Goal: Find specific page/section: Find specific page/section

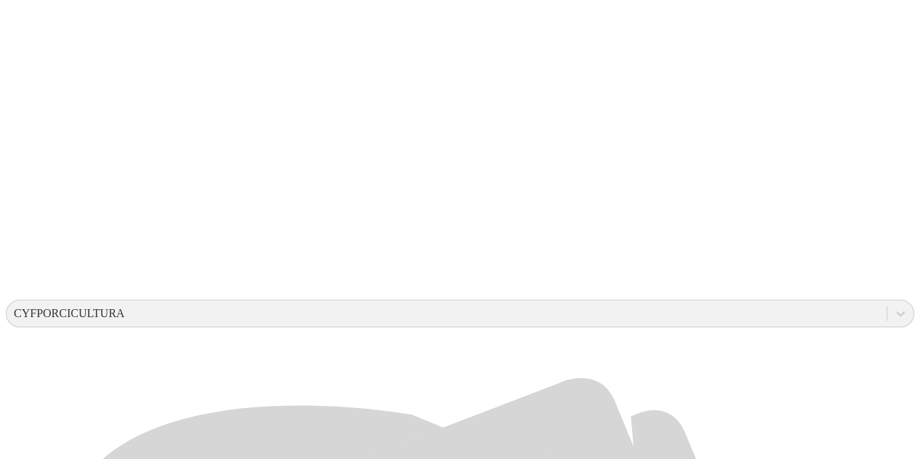
scroll to position [43, 0]
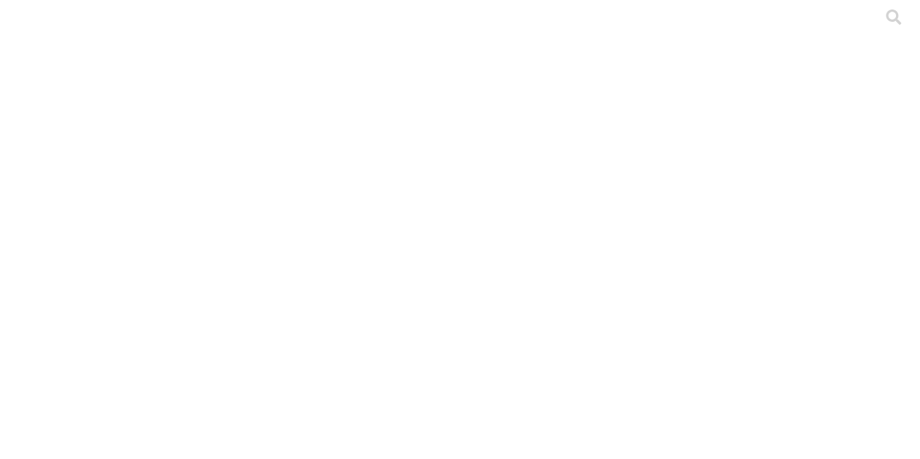
scroll to position [9, 0]
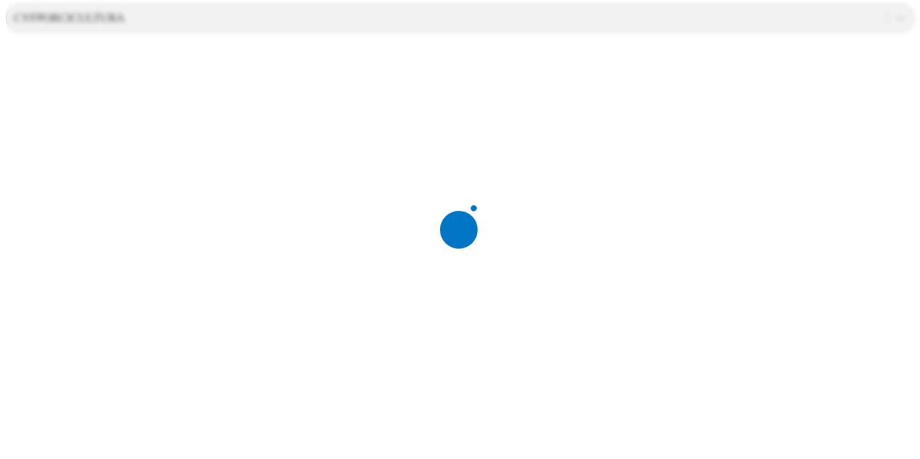
scroll to position [0, 0]
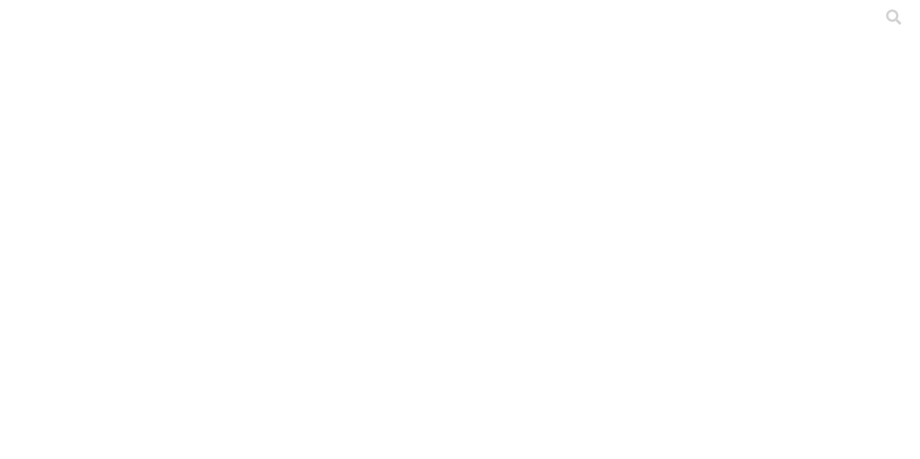
scroll to position [586, 0]
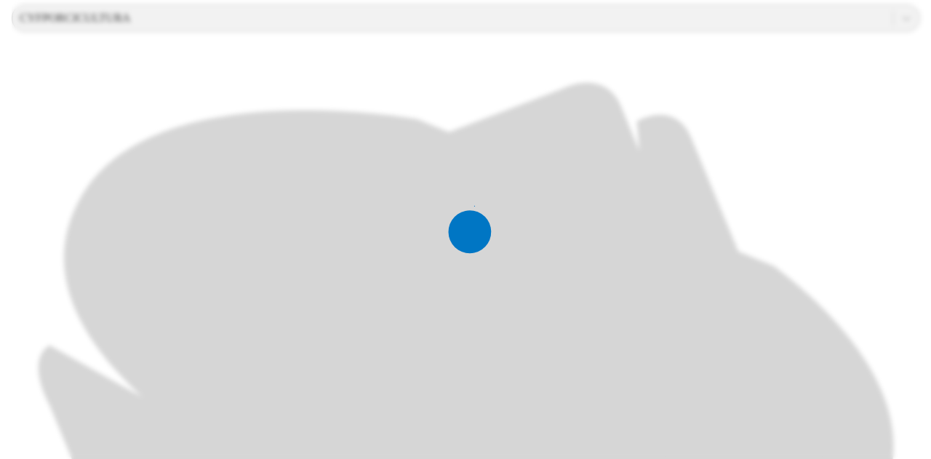
scroll to position [0, 0]
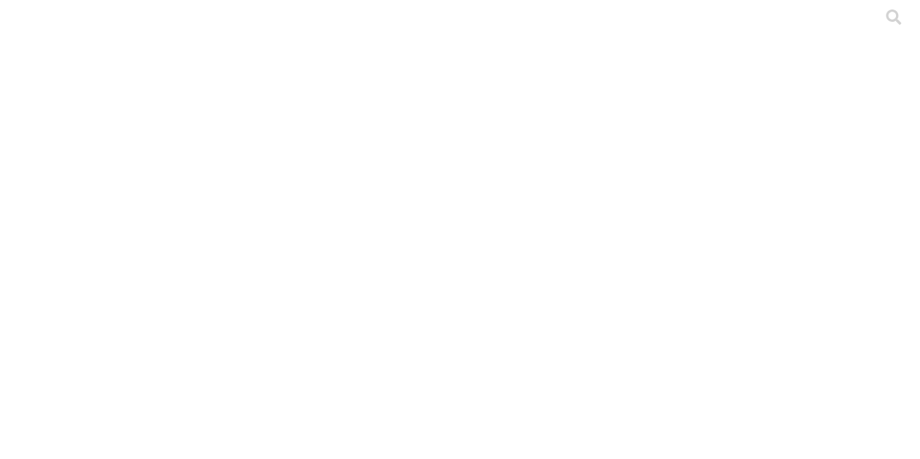
scroll to position [9, 0]
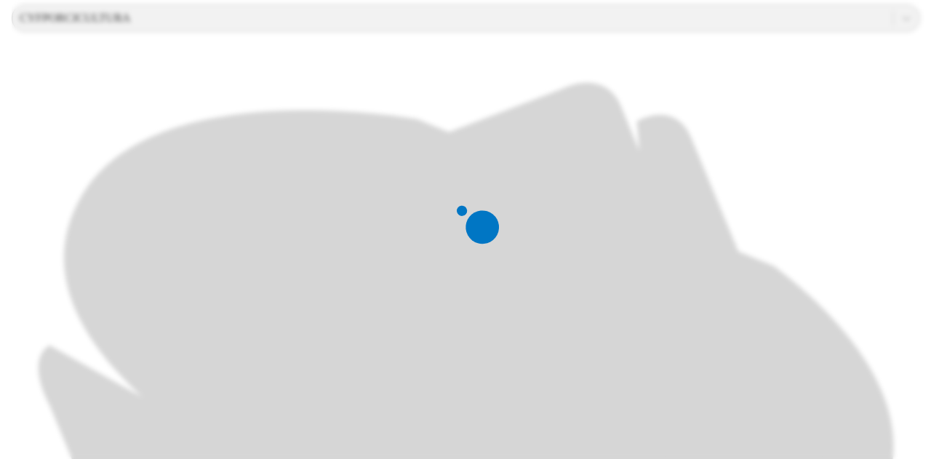
scroll to position [0, 0]
